Goal: Check status: Check status

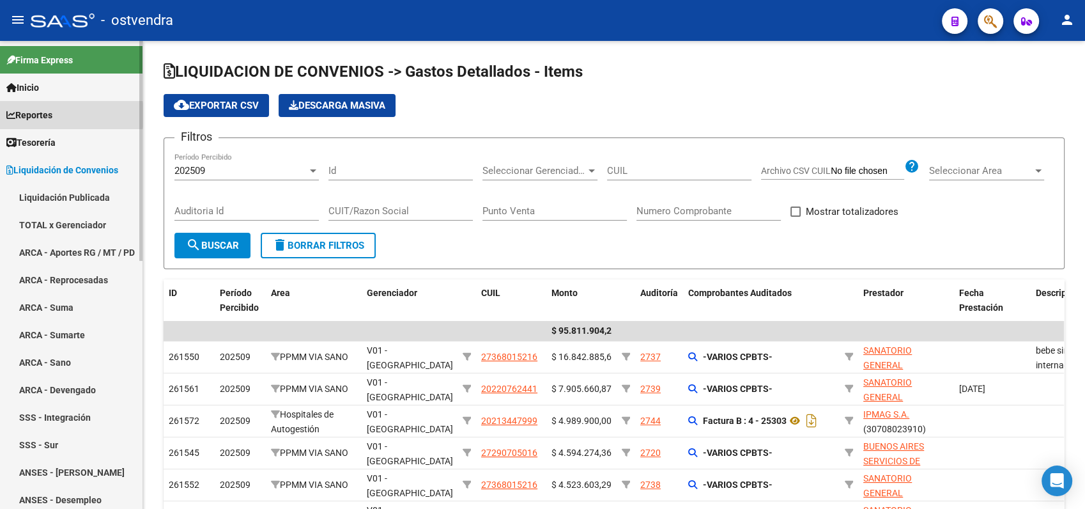
click at [43, 115] on span "Reportes" at bounding box center [29, 115] width 46 height 14
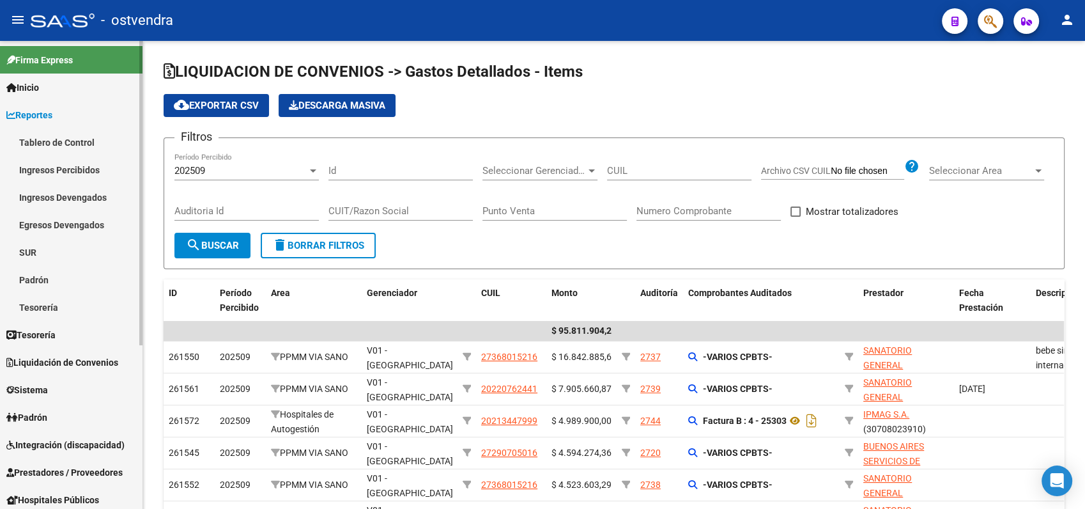
click at [36, 279] on link "Padrón" at bounding box center [71, 279] width 143 height 27
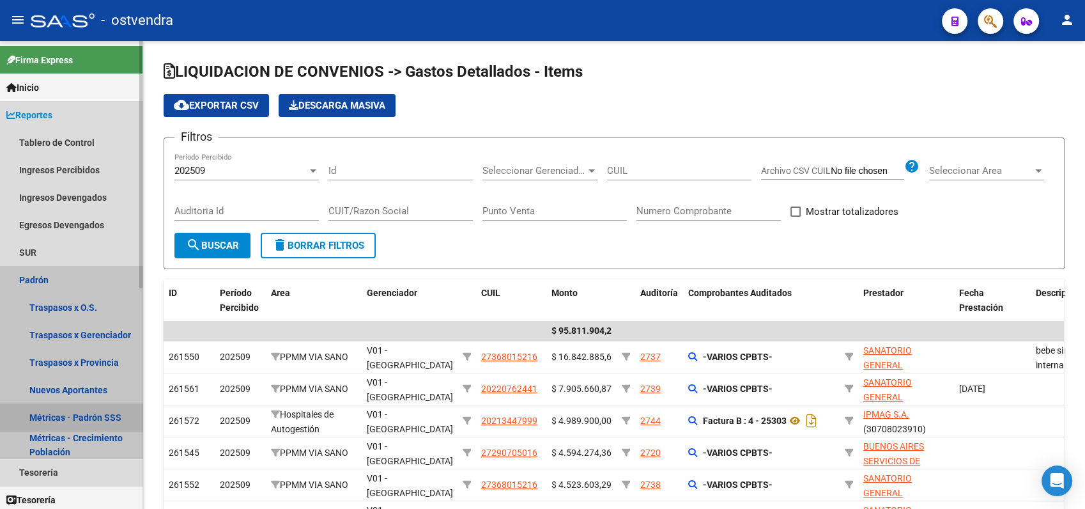
click at [84, 417] on link "Métricas - Padrón SSS" at bounding box center [71, 416] width 143 height 27
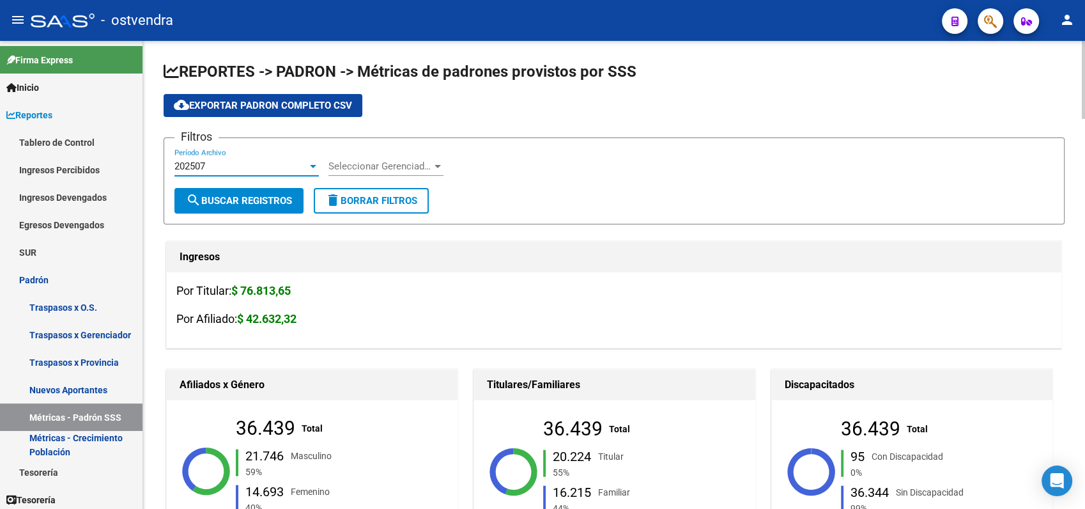
click at [210, 162] on div "202507" at bounding box center [241, 166] width 133 height 12
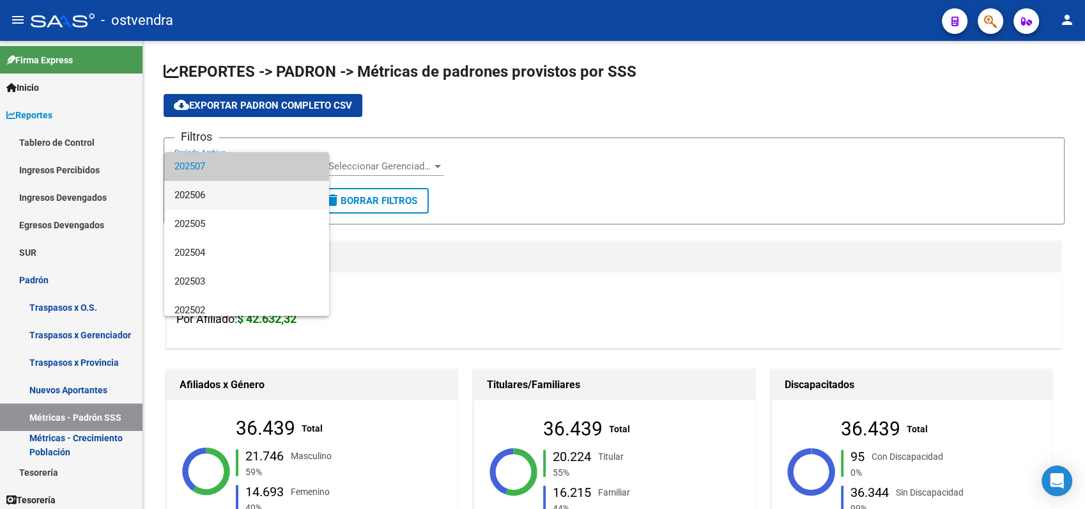
click at [208, 197] on span "202506" at bounding box center [247, 195] width 144 height 29
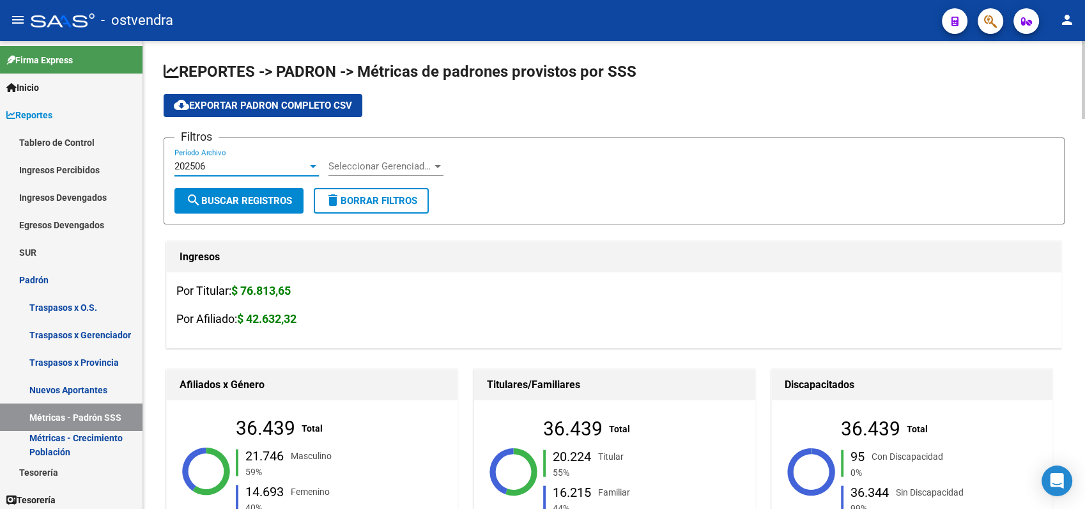
click at [221, 199] on span "search Buscar Registros" at bounding box center [239, 201] width 106 height 12
click at [215, 164] on div "202506" at bounding box center [241, 166] width 133 height 12
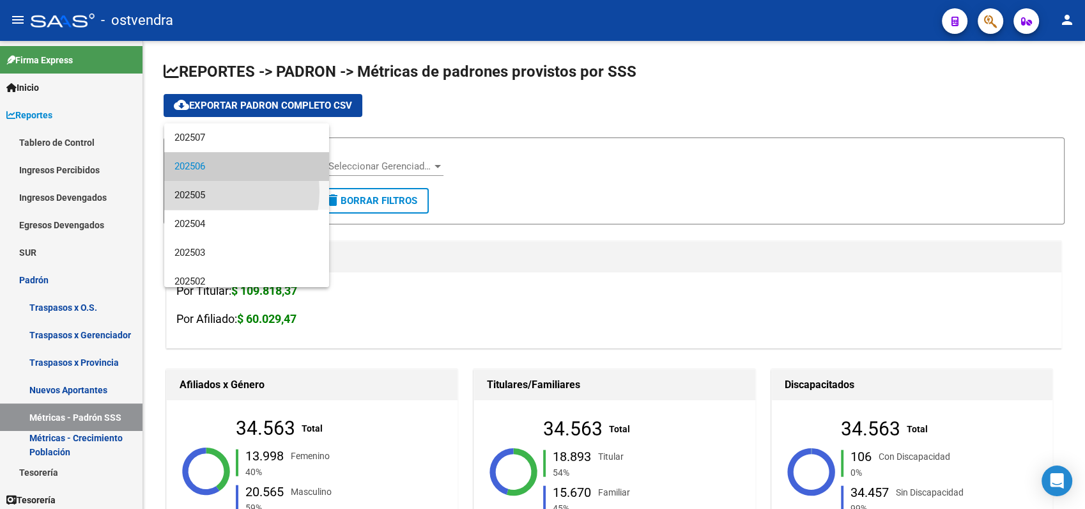
click at [215, 192] on span "202505" at bounding box center [247, 195] width 144 height 29
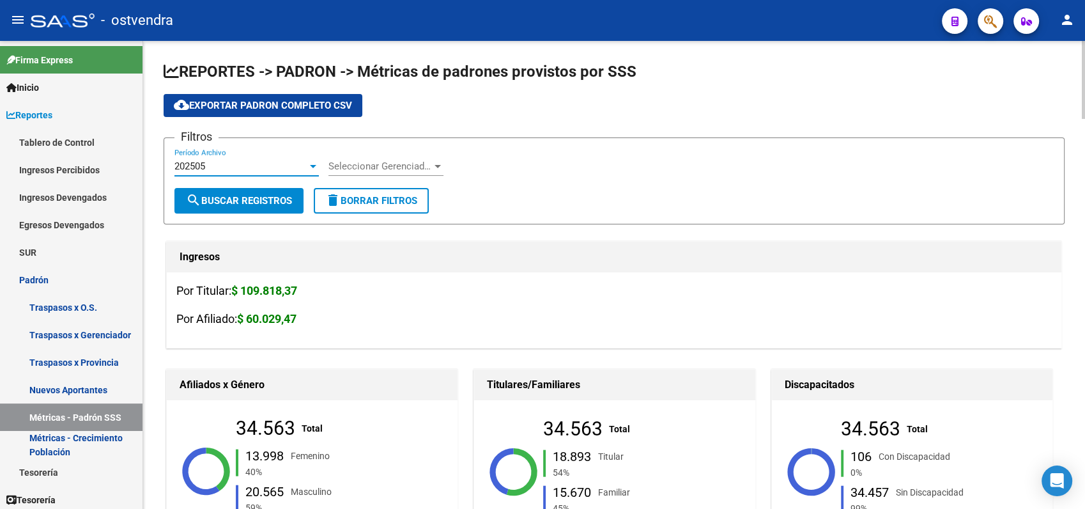
click at [224, 201] on span "search Buscar Registros" at bounding box center [239, 201] width 106 height 12
click at [211, 170] on div "202505" at bounding box center [241, 166] width 133 height 12
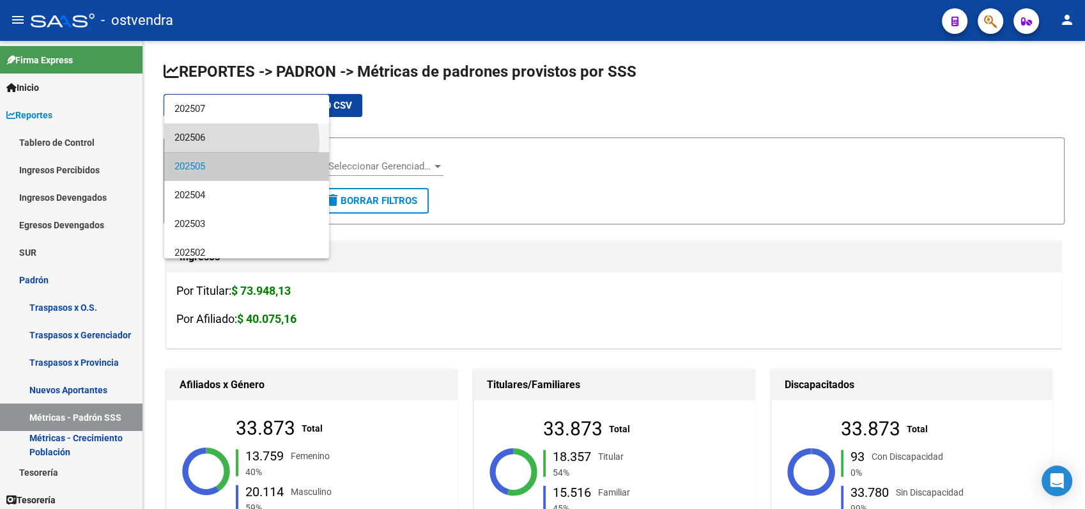
click at [210, 142] on span "202506" at bounding box center [247, 137] width 144 height 29
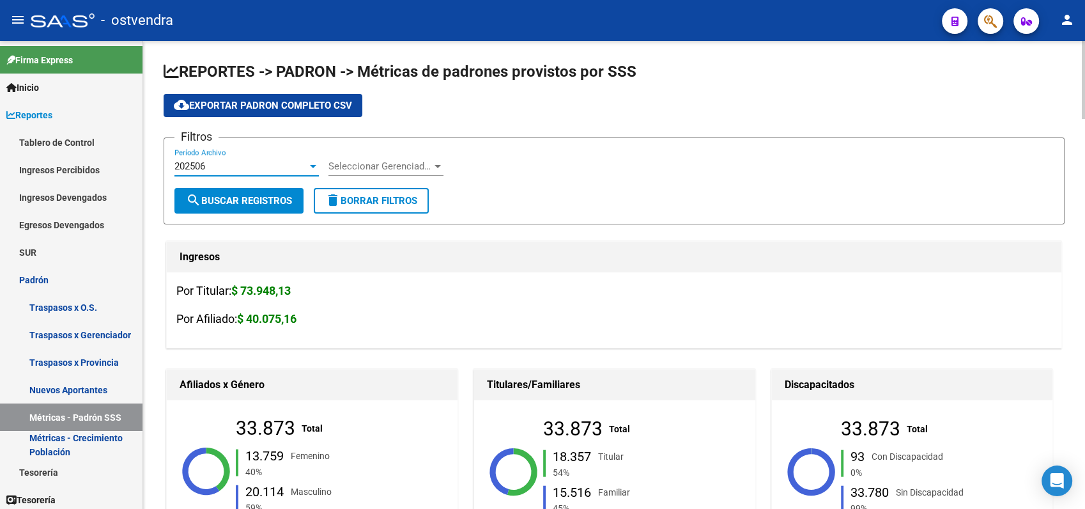
click at [210, 200] on span "search Buscar Registros" at bounding box center [239, 201] width 106 height 12
click at [297, 167] on div "202506" at bounding box center [241, 166] width 133 height 12
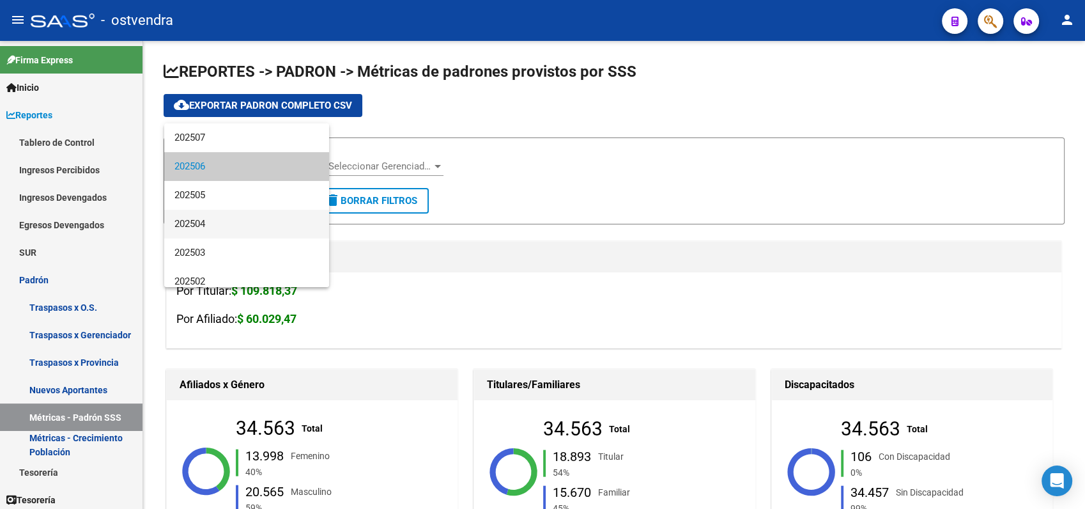
click at [283, 224] on span "202504" at bounding box center [247, 224] width 144 height 29
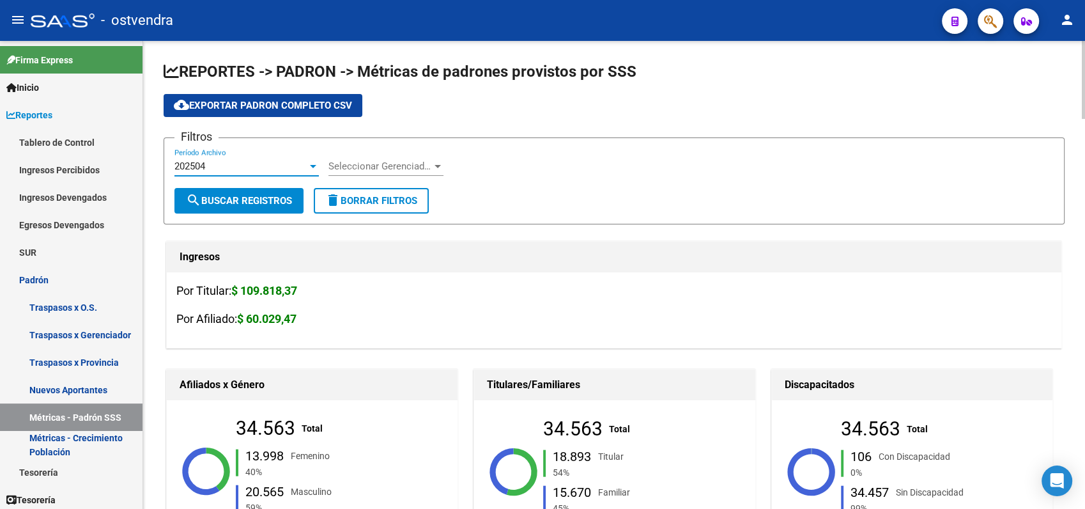
click at [279, 200] on span "search Buscar Registros" at bounding box center [239, 201] width 106 height 12
click at [205, 162] on span "202504" at bounding box center [190, 166] width 31 height 12
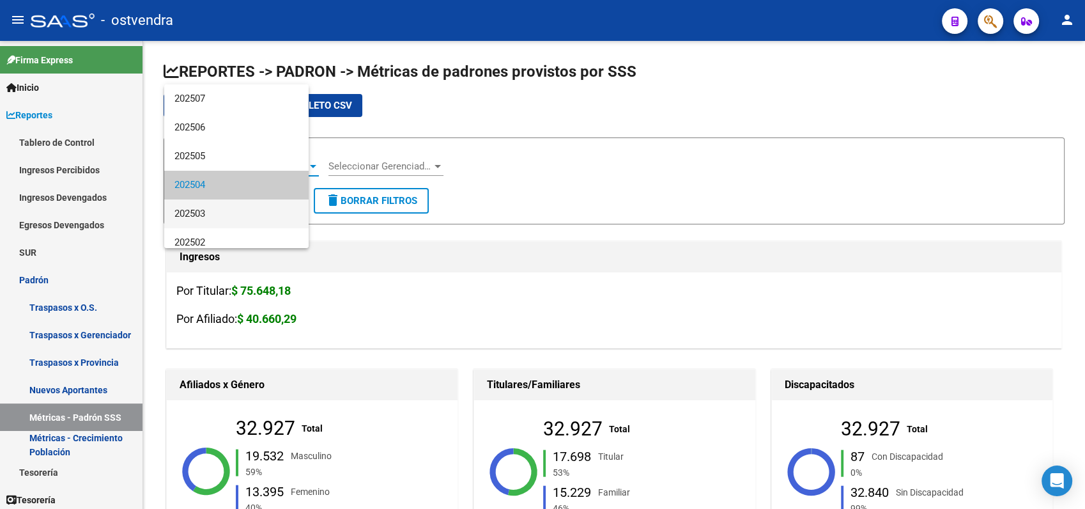
scroll to position [19, 0]
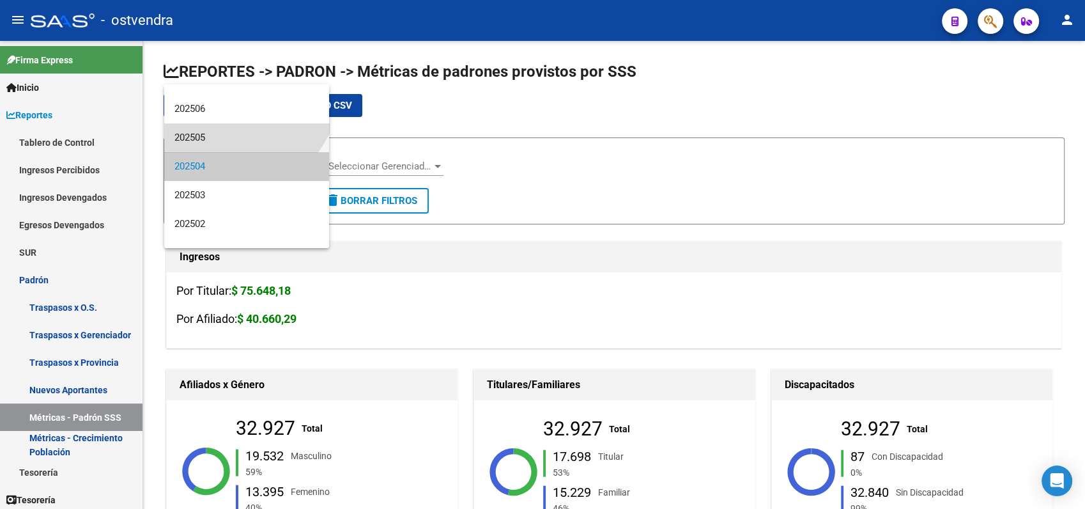
click at [213, 133] on span "202505" at bounding box center [247, 137] width 144 height 29
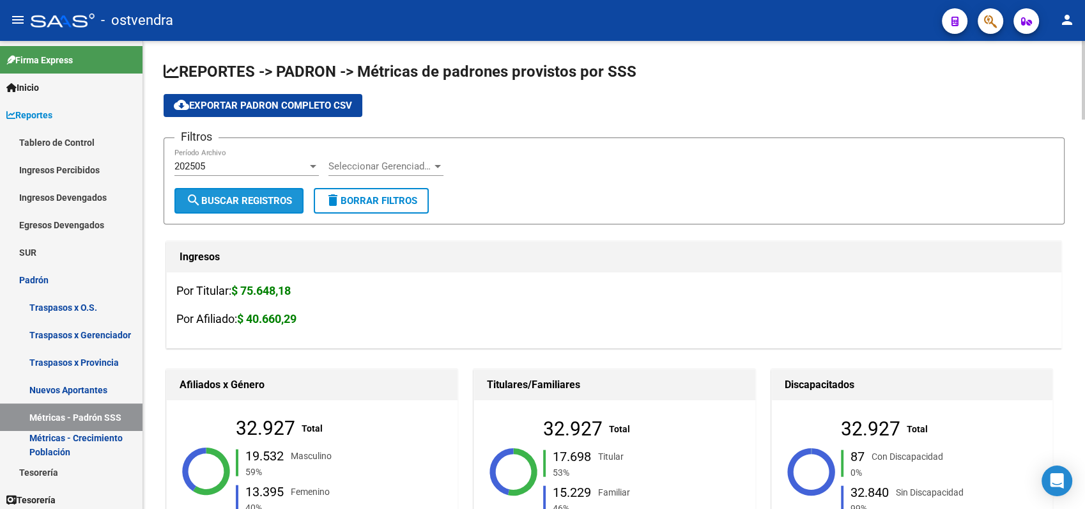
click at [241, 196] on span "search Buscar Registros" at bounding box center [239, 201] width 106 height 12
click at [245, 168] on div "202505" at bounding box center [241, 166] width 133 height 12
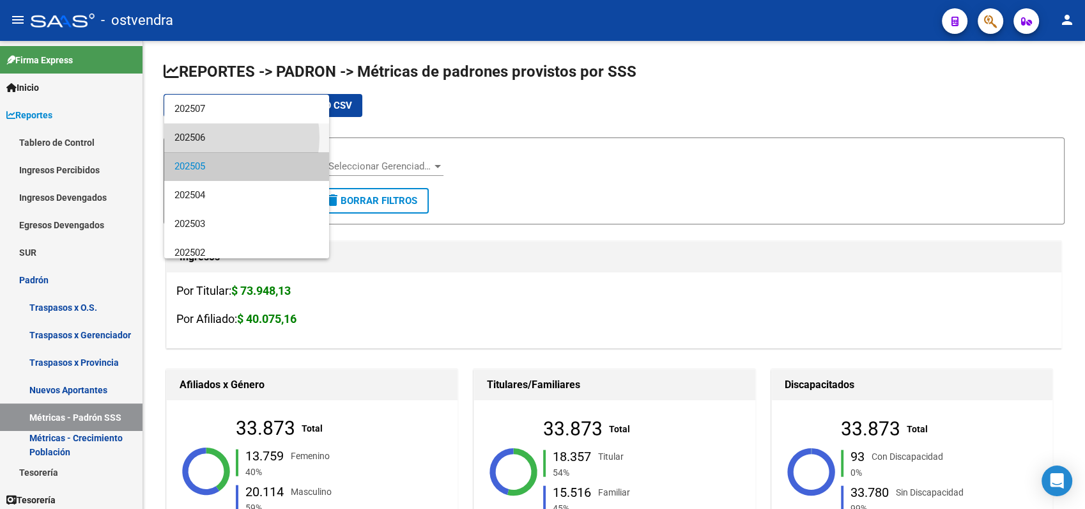
click at [220, 137] on span "202506" at bounding box center [247, 137] width 144 height 29
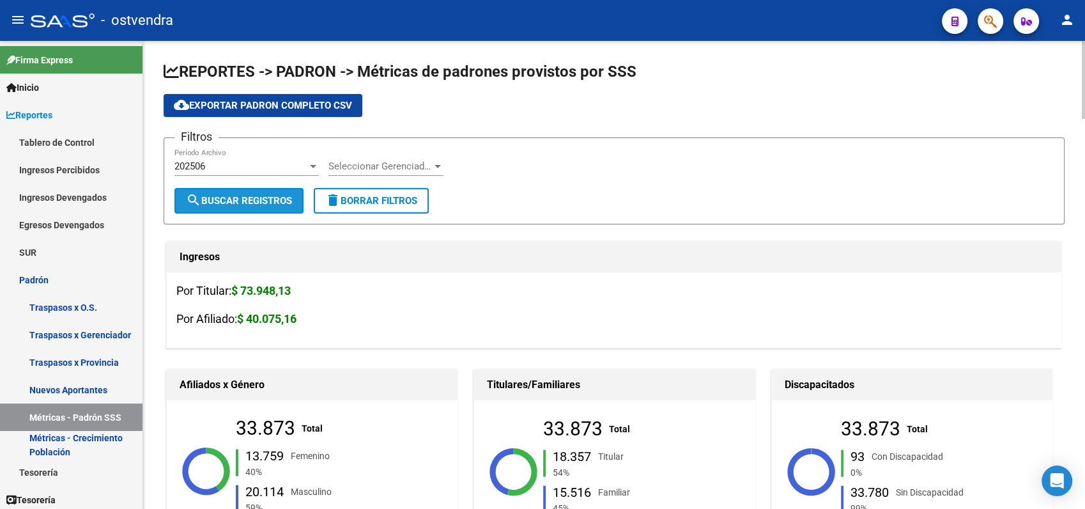
click at [228, 199] on span "search Buscar Registros" at bounding box center [239, 201] width 106 height 12
click at [217, 164] on div "202506" at bounding box center [241, 166] width 133 height 12
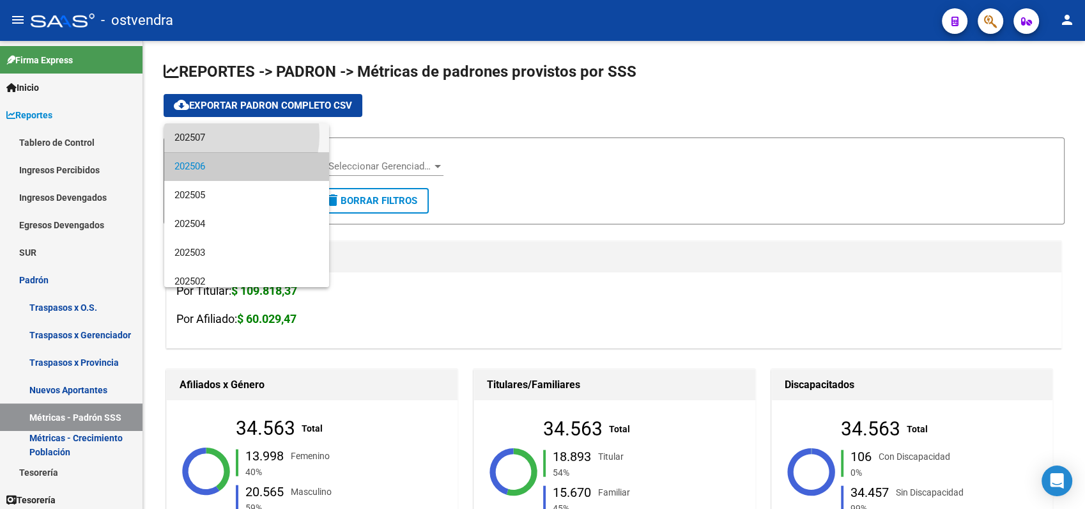
click at [220, 135] on span "202507" at bounding box center [247, 137] width 144 height 29
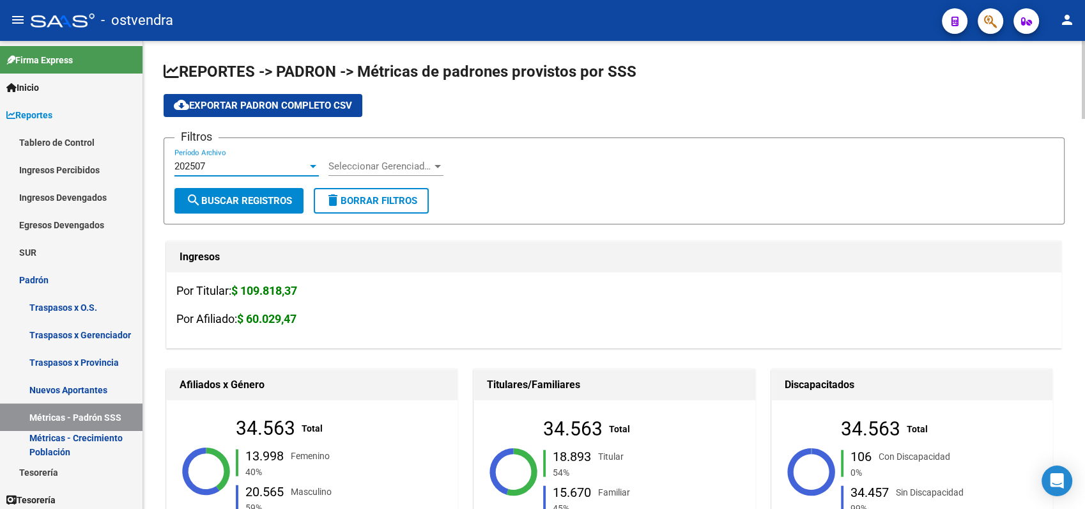
click at [245, 199] on span "search Buscar Registros" at bounding box center [239, 201] width 106 height 12
